Goal: Check status: Check status

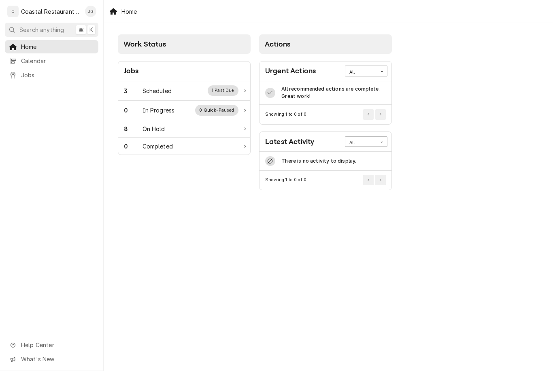
click at [166, 101] on div "0 In Progress 0 Quick-Paused" at bounding box center [184, 110] width 132 height 19
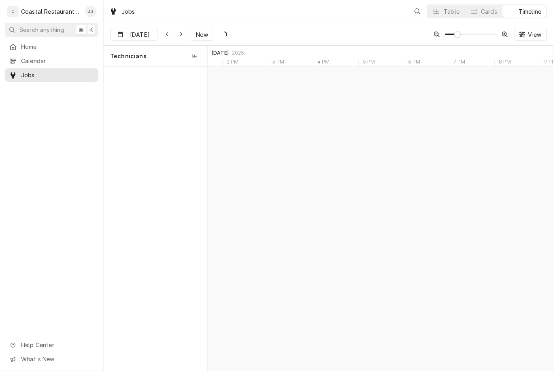
scroll to position [0, 6830]
click at [57, 51] on link "Home" at bounding box center [51, 46] width 93 height 13
click at [199, 28] on button "Now" at bounding box center [202, 34] width 23 height 13
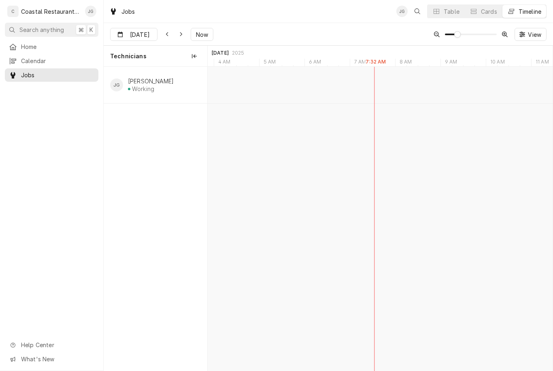
type input "[DATE]"
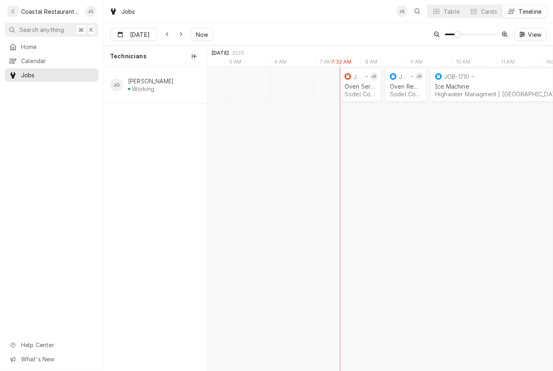
scroll to position [0, 0]
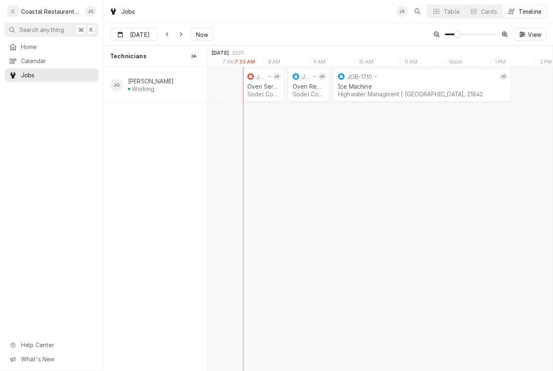
click at [278, 65] on div "SPACE for context menu" at bounding box center [279, 61] width 11 height 11
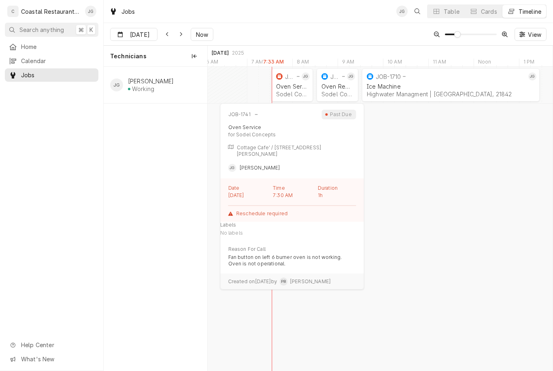
click at [288, 90] on div "Oven Service Sodel Concepts | Bethany Beach, 19930" at bounding box center [291, 90] width 35 height 18
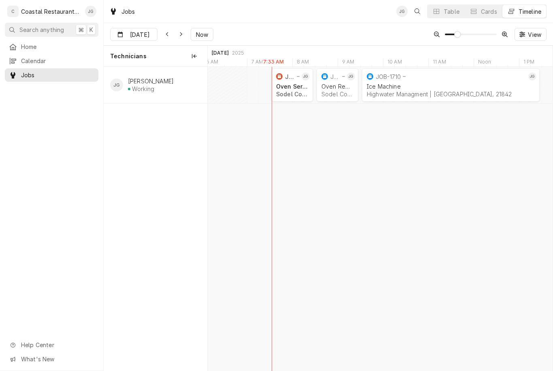
click at [293, 94] on div "Sodel Concepts | Bethany Beach, 19930" at bounding box center [292, 94] width 32 height 7
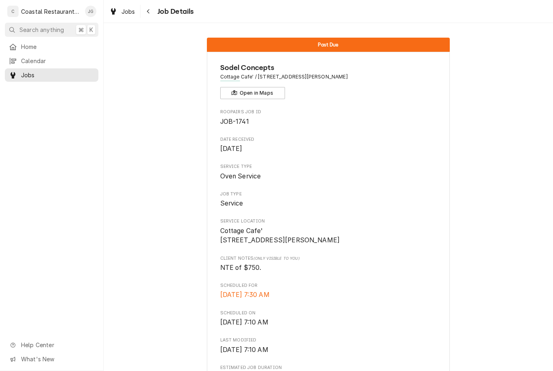
click at [31, 49] on span "Home" at bounding box center [57, 46] width 73 height 8
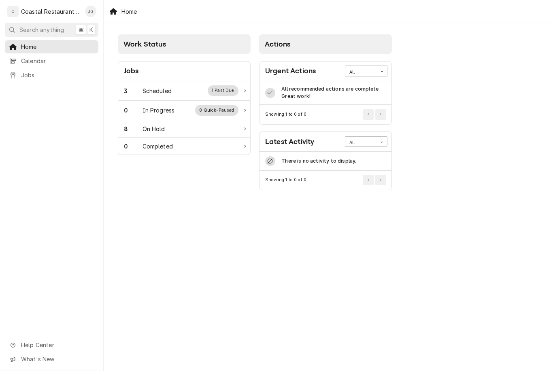
click at [175, 91] on div "3 Scheduled 1 Past Due" at bounding box center [181, 90] width 115 height 11
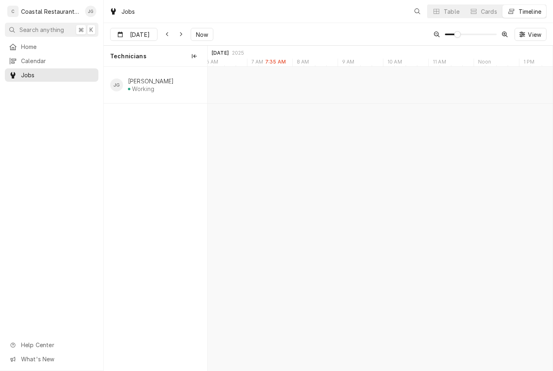
scroll to position [0, 6839]
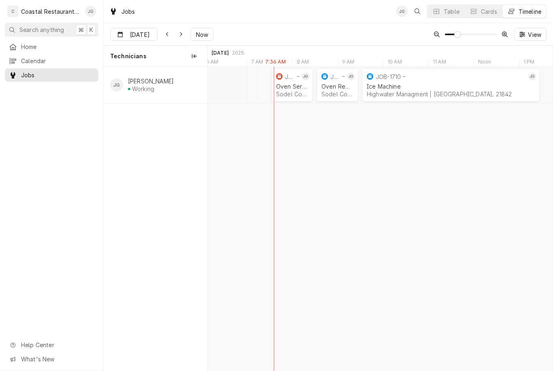
click at [332, 83] on div "Oven Repair Sodel Concepts | Bethany Beach, 19930" at bounding box center [337, 90] width 35 height 18
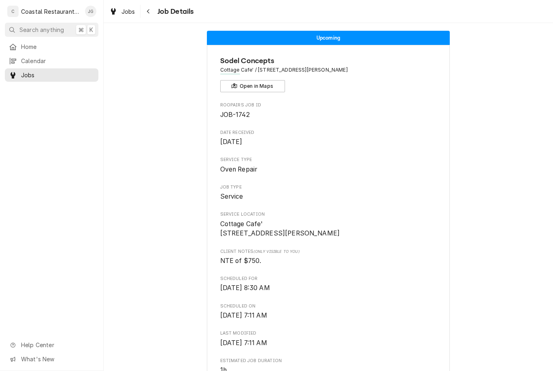
scroll to position [11, 0]
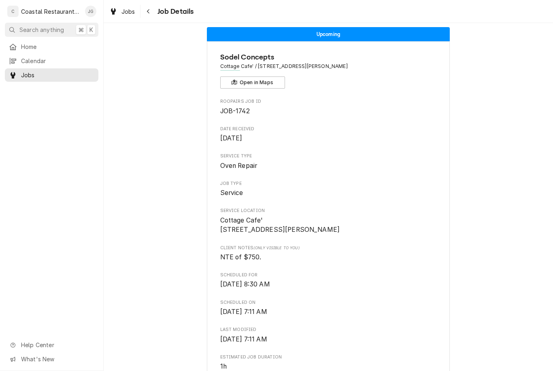
click at [41, 47] on span "Home" at bounding box center [57, 46] width 73 height 8
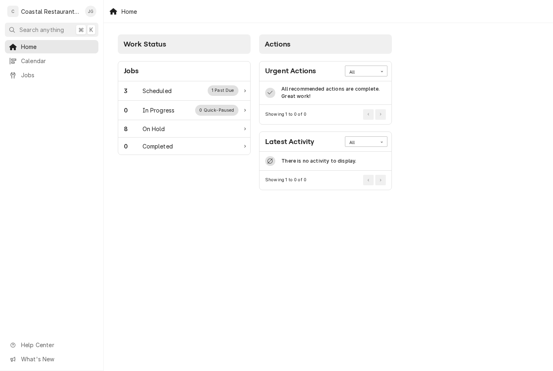
click at [174, 89] on div "3 Scheduled 1 Past Due" at bounding box center [181, 90] width 115 height 11
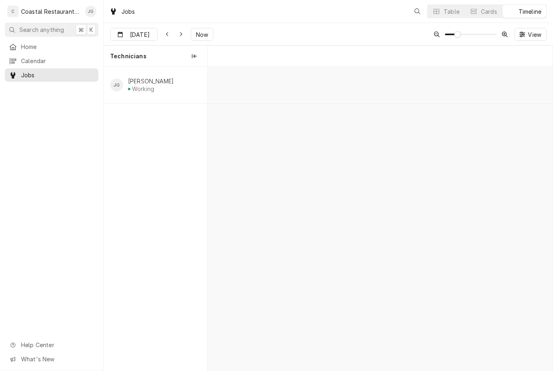
scroll to position [0, 6839]
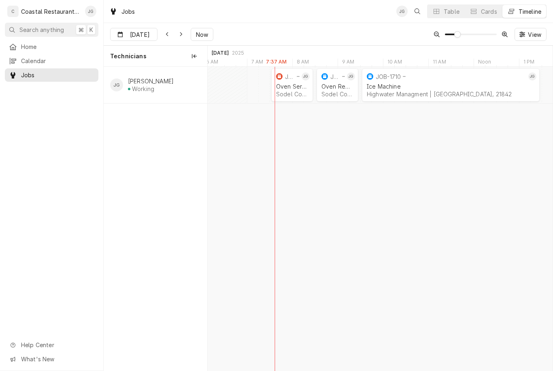
click at [333, 80] on div "JOB-1742" at bounding box center [332, 77] width 25 height 10
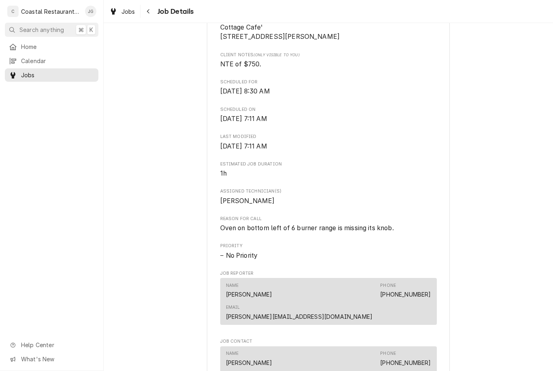
scroll to position [204, 0]
